Goal: Task Accomplishment & Management: Use online tool/utility

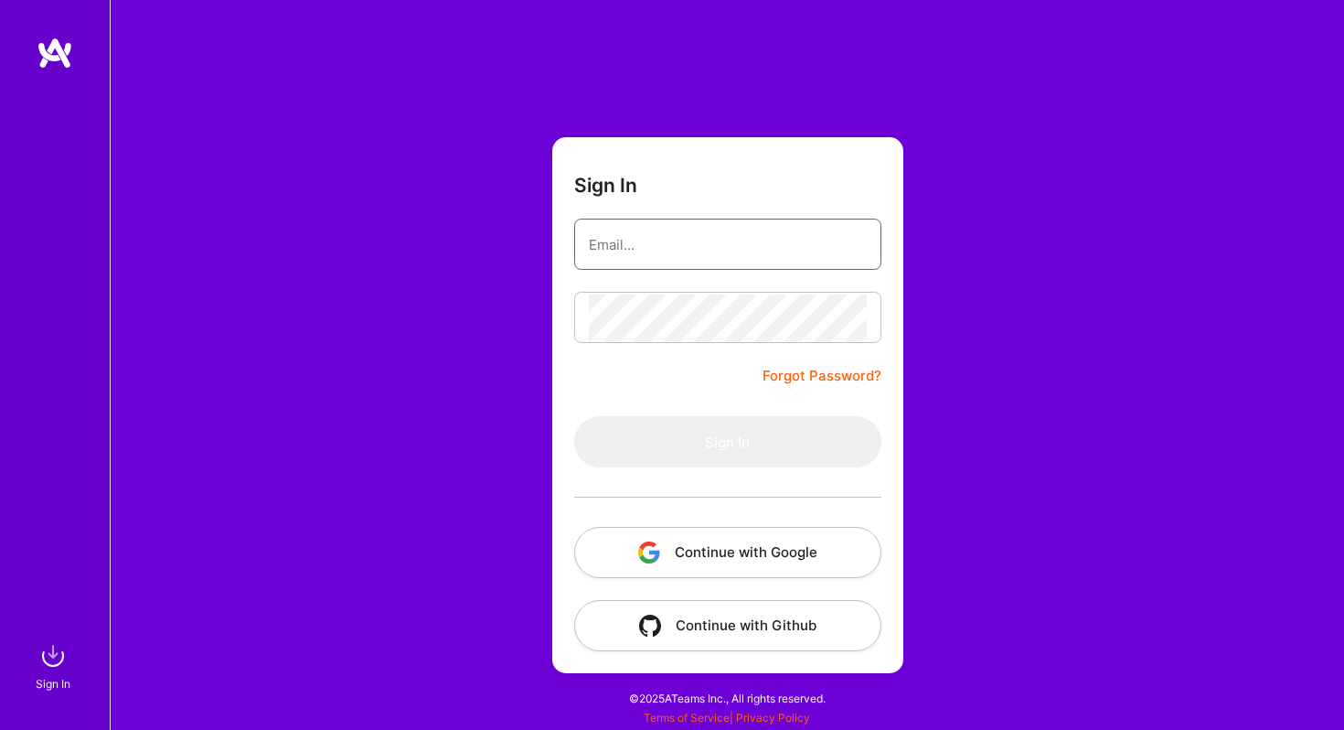
type input "[PERSON_NAME][EMAIL_ADDRESS][PERSON_NAME][DOMAIN_NAME]"
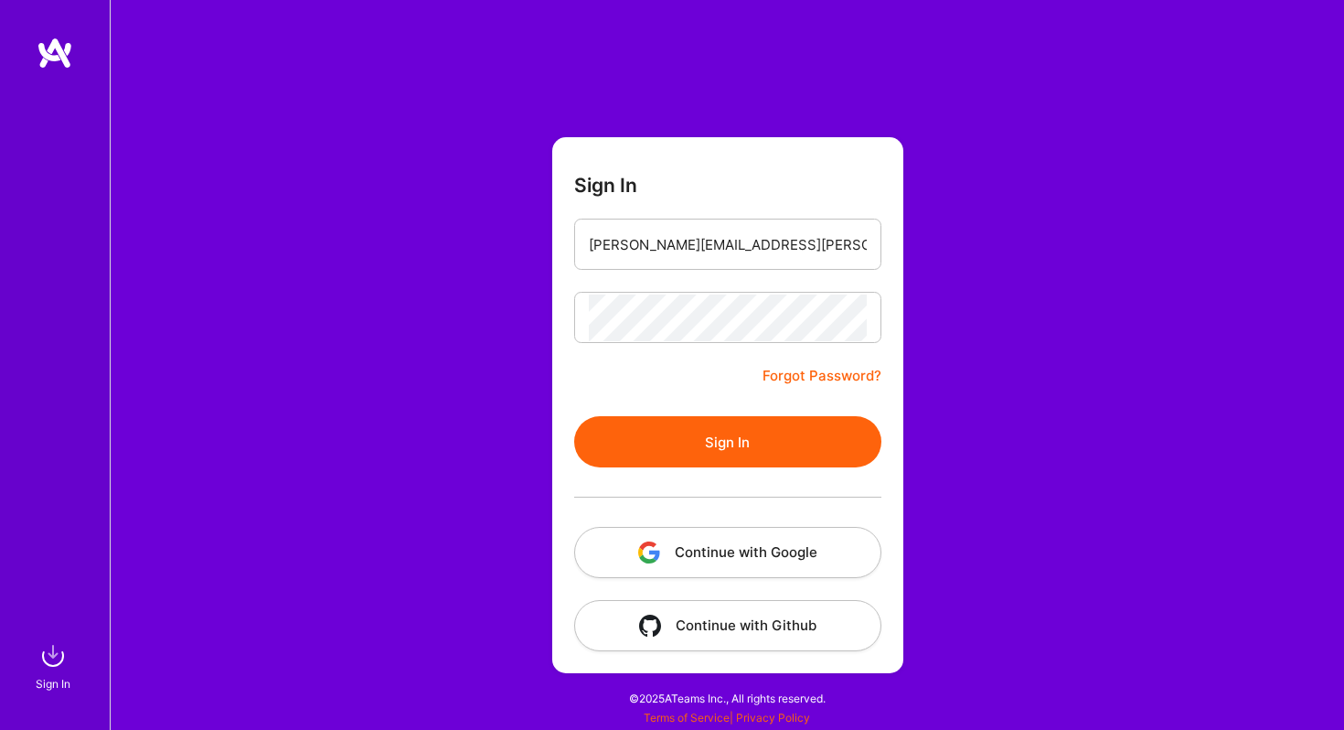
click at [678, 398] on form "Sign In [PERSON_NAME][EMAIL_ADDRESS][PERSON_NAME][DOMAIN_NAME] Forgot Password?…" at bounding box center [727, 405] width 351 height 536
click at [691, 436] on button "Sign In" at bounding box center [727, 441] width 307 height 51
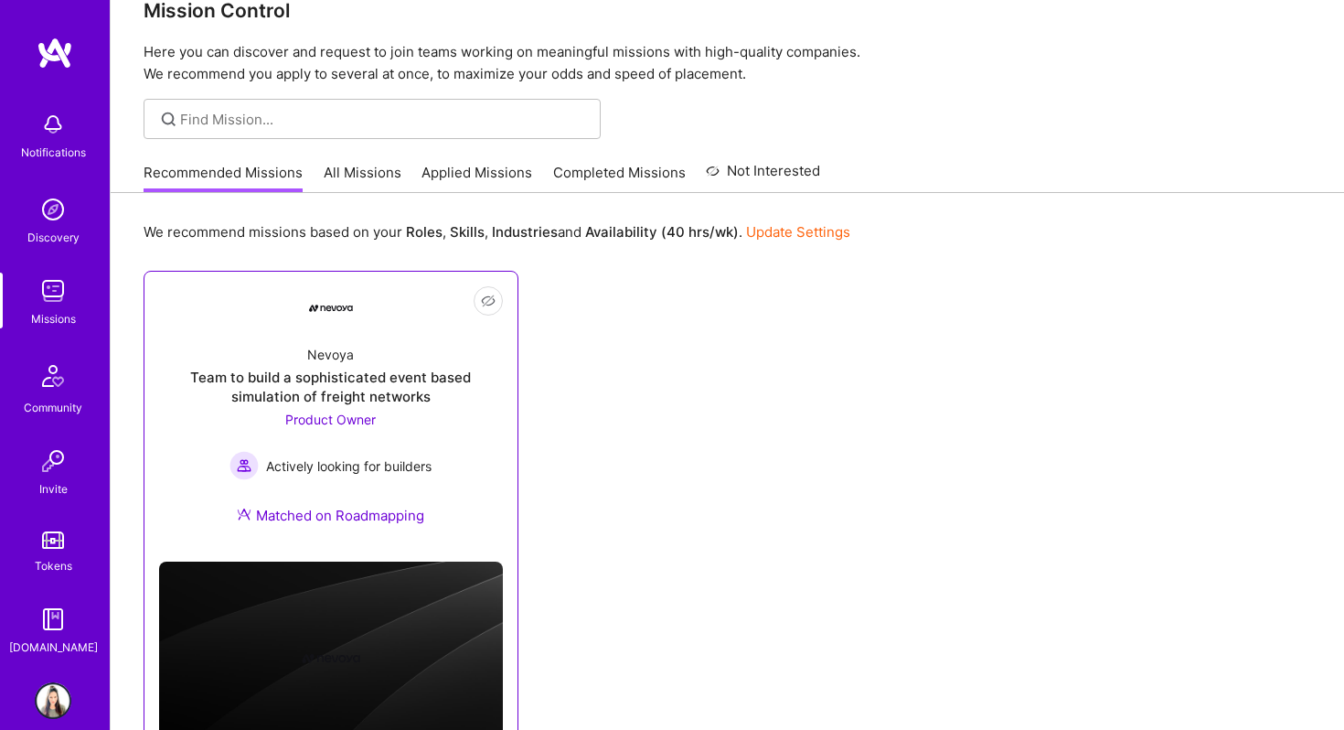
scroll to position [48, 0]
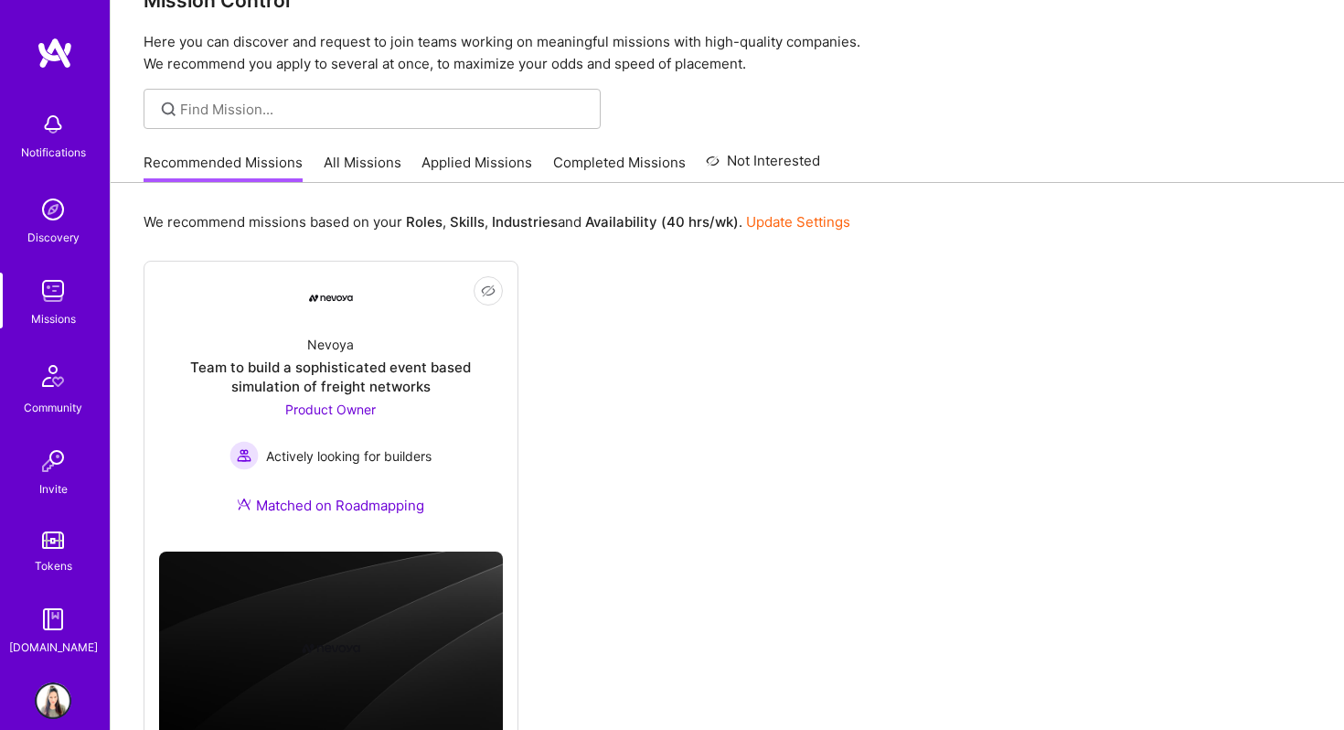
click at [380, 145] on div "Recommended Missions All Missions Applied Missions Completed Missions Not Inter…" at bounding box center [482, 162] width 677 height 39
click at [379, 158] on link "All Missions" at bounding box center [363, 168] width 78 height 30
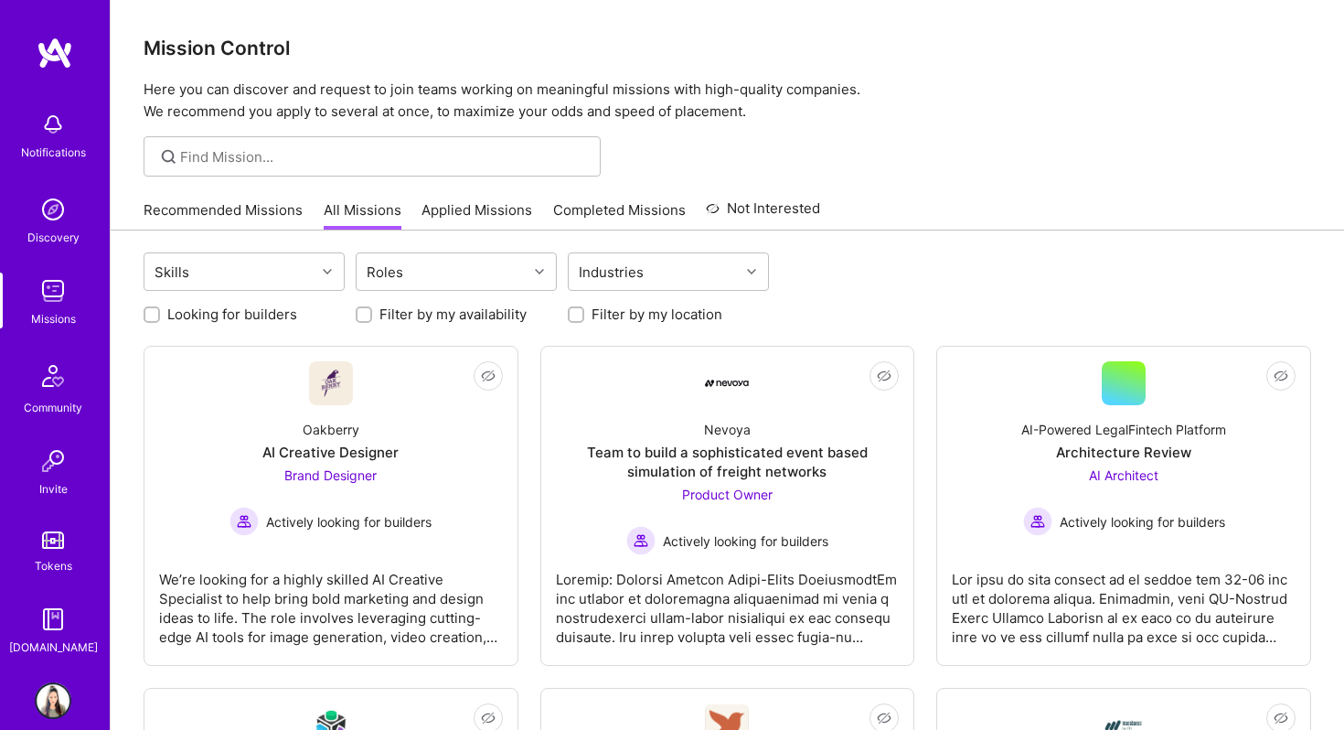
click at [150, 315] on input "Looking for builders" at bounding box center [153, 315] width 13 height 13
checkbox input "true"
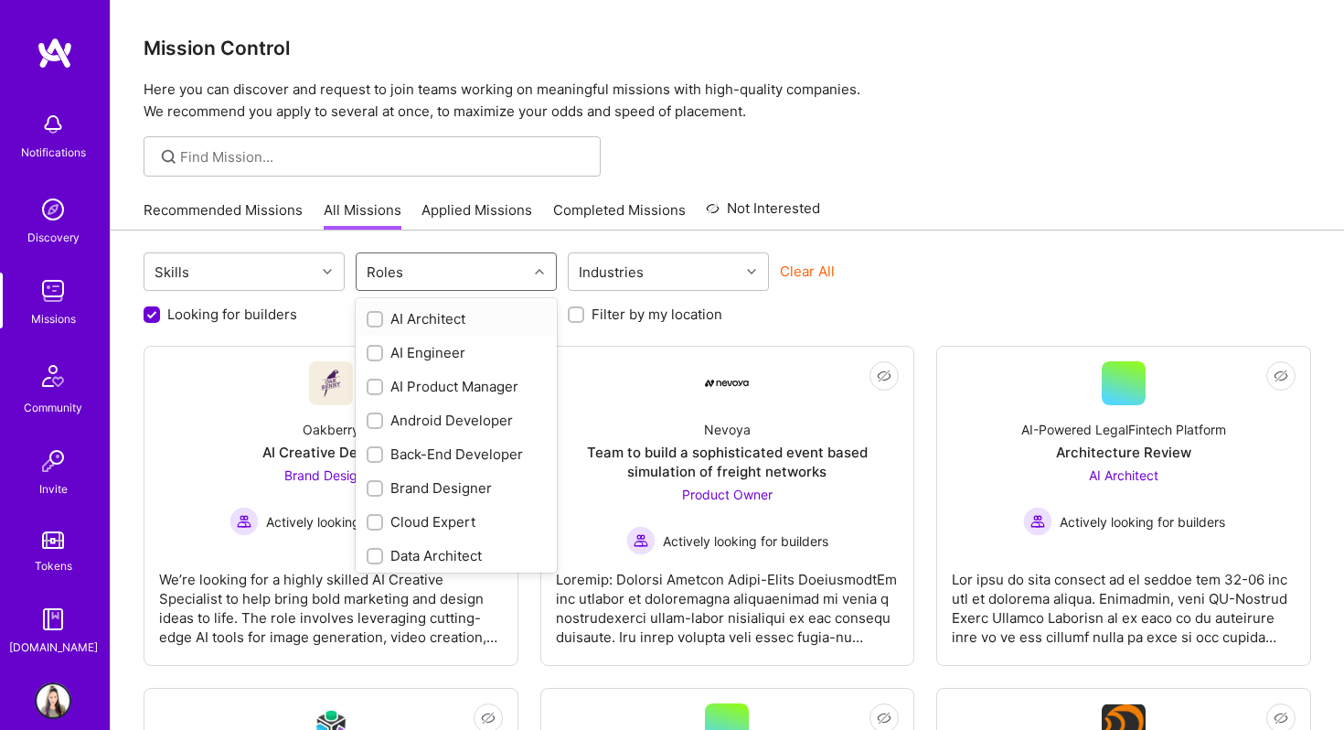
click at [463, 263] on div "Roles" at bounding box center [442, 271] width 171 height 37
click at [371, 390] on input "checkbox" at bounding box center [376, 387] width 13 height 13
checkbox input "true"
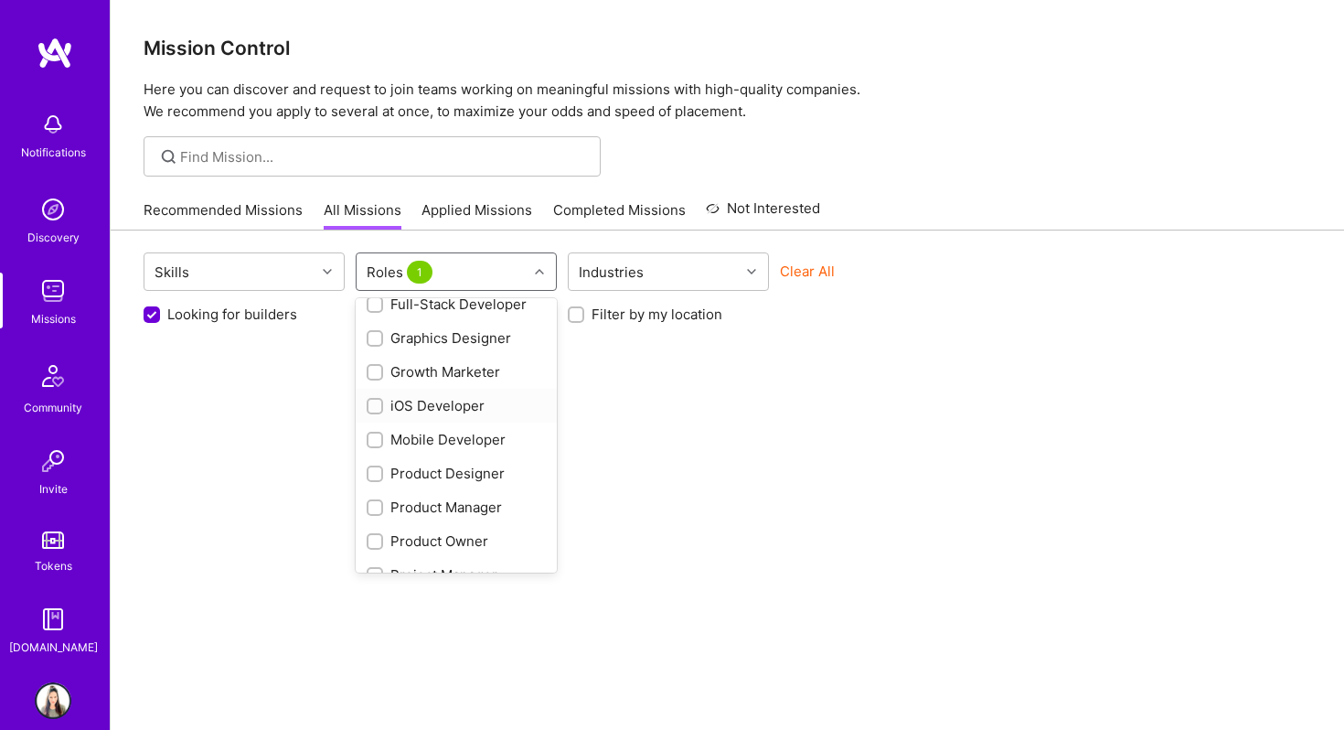
scroll to position [474, 0]
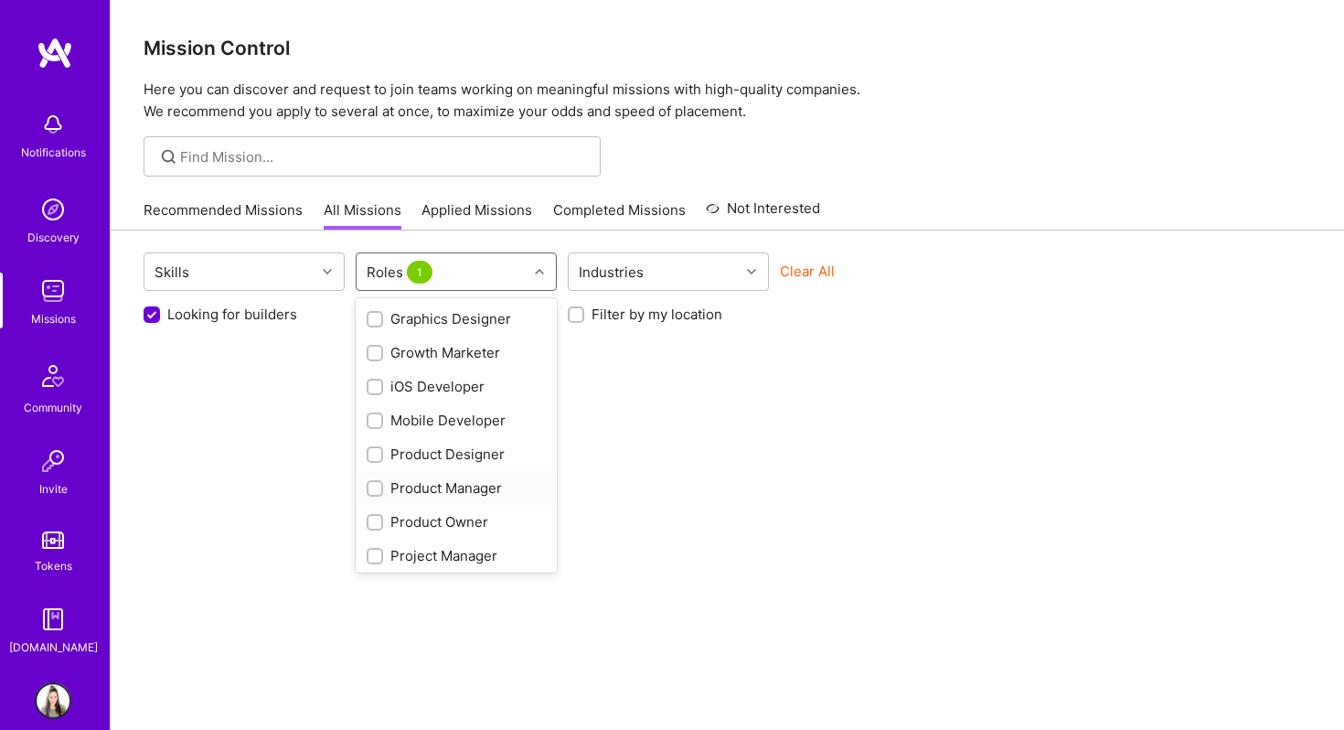
click at [369, 485] on div at bounding box center [375, 488] width 16 height 16
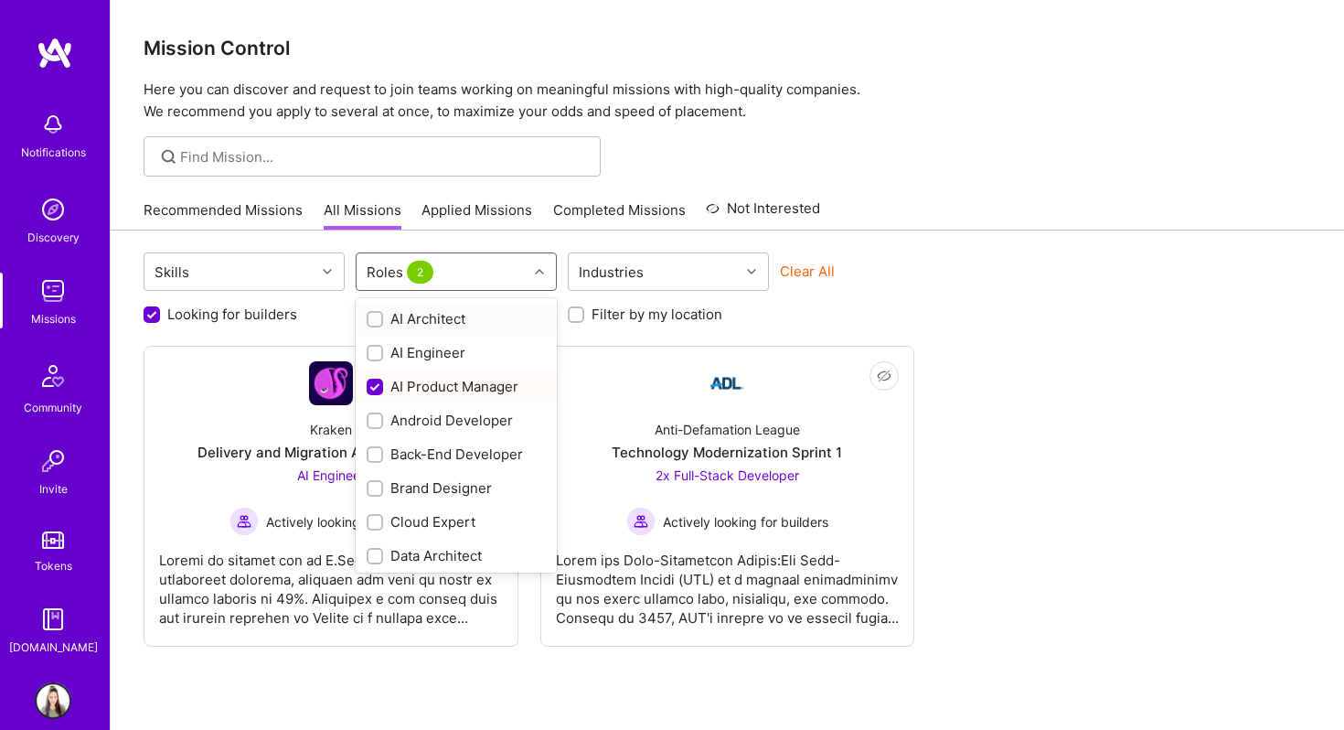
click at [466, 279] on div "Roles 2" at bounding box center [442, 271] width 171 height 37
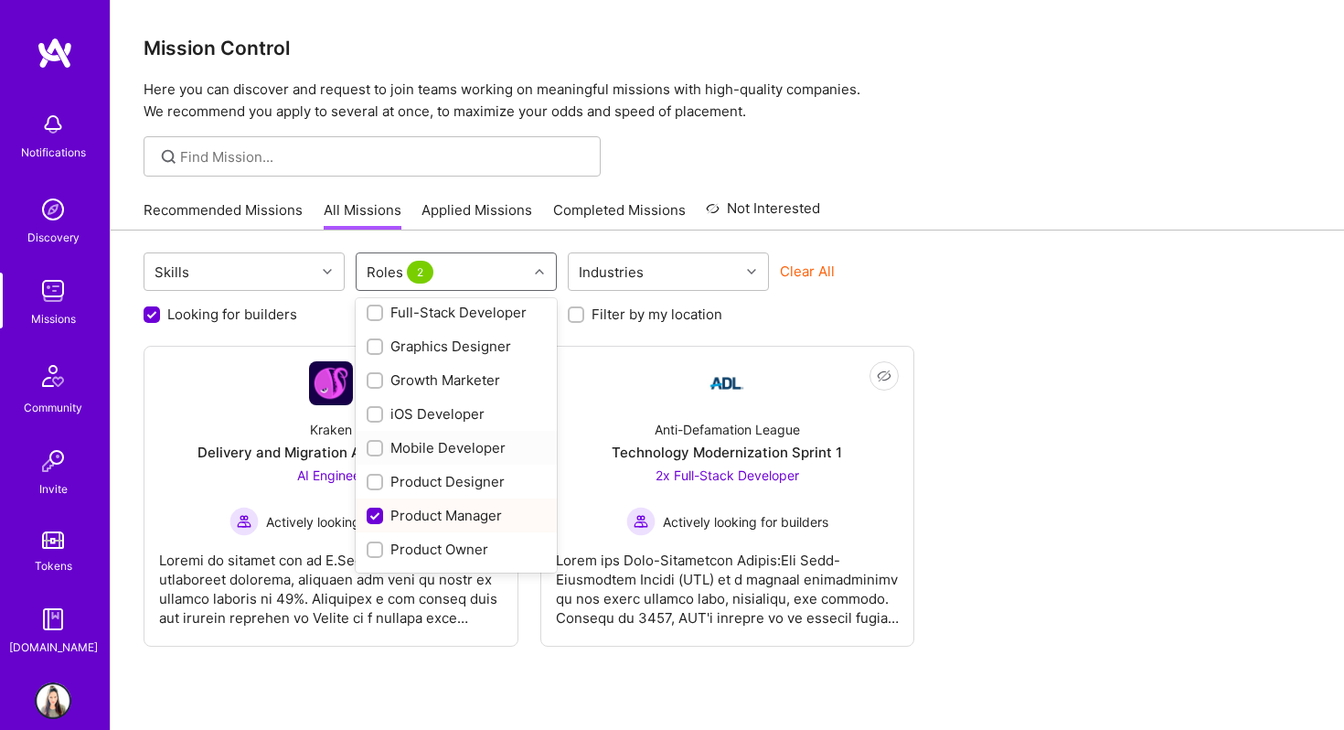
scroll to position [452, 0]
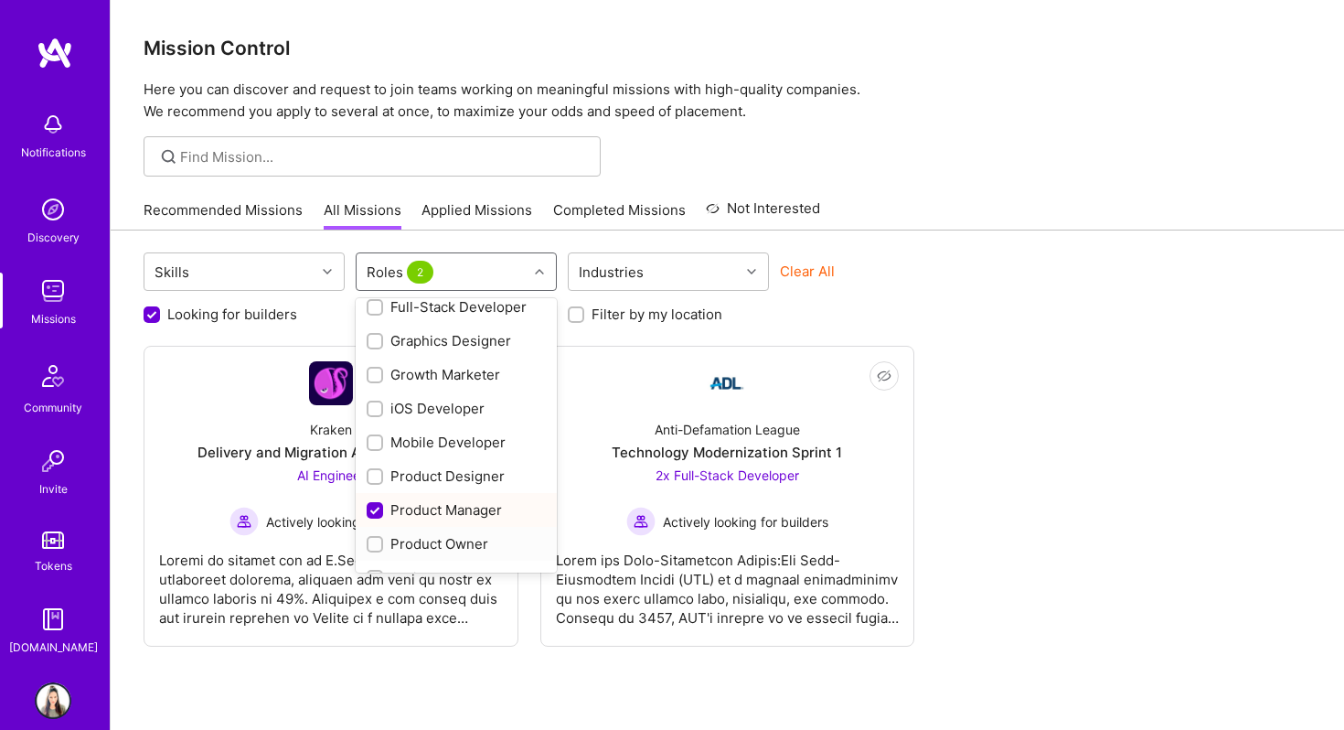
click at [379, 545] on input "checkbox" at bounding box center [376, 545] width 13 height 13
checkbox input "true"
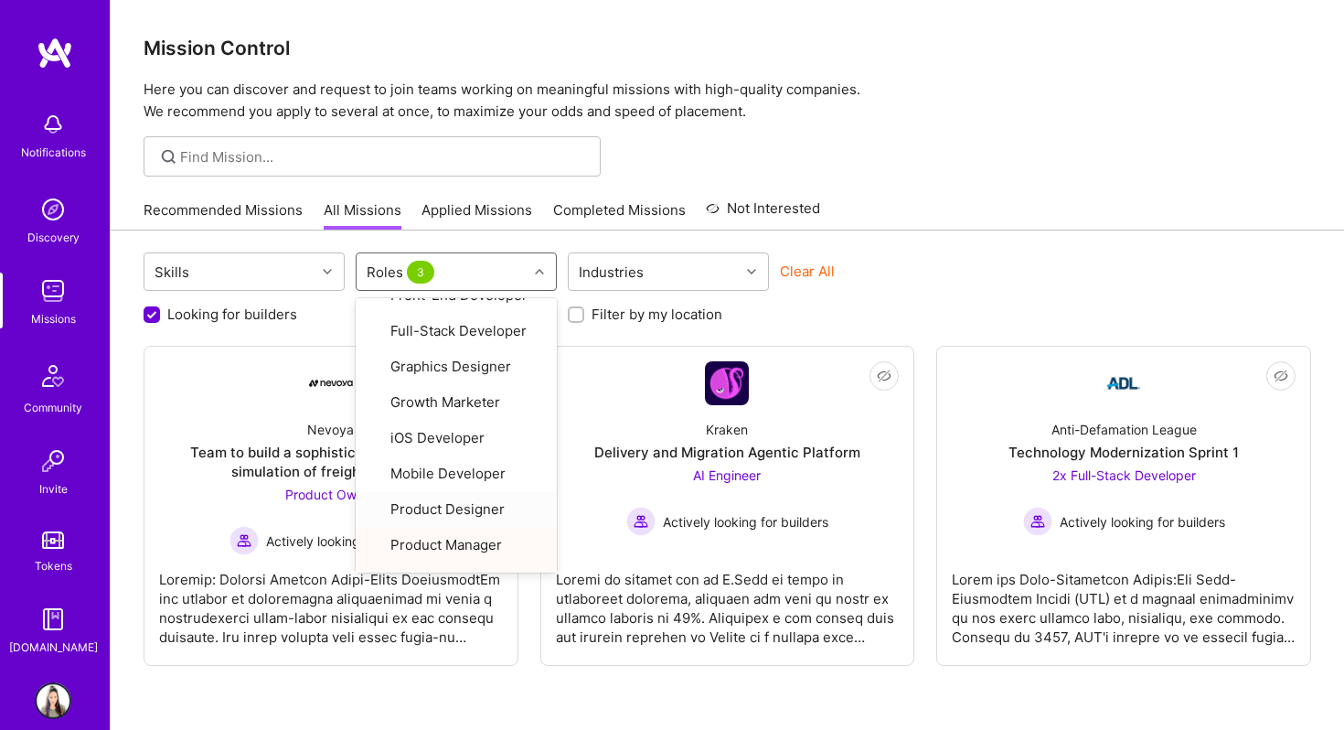
click at [899, 139] on div at bounding box center [728, 156] width 1234 height 40
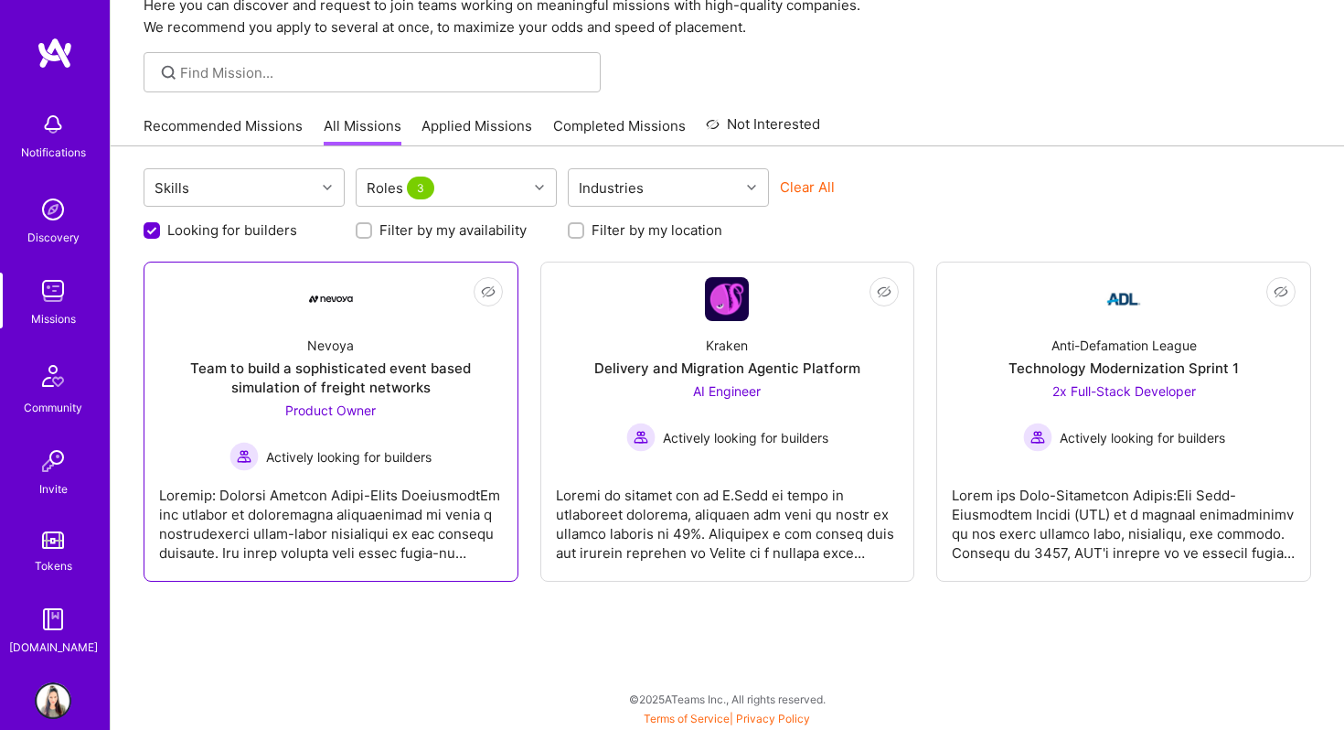
scroll to position [0, 0]
